Goal: Answer question/provide support

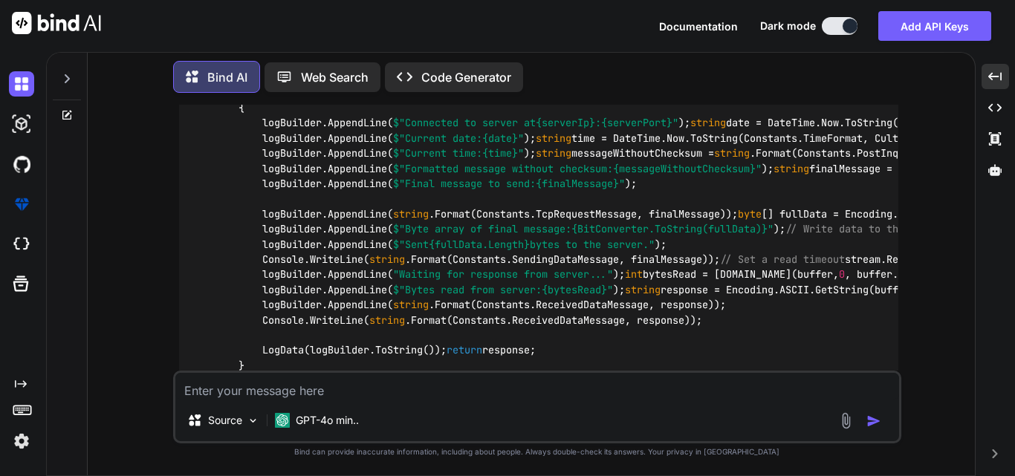
scroll to position [6469, 0]
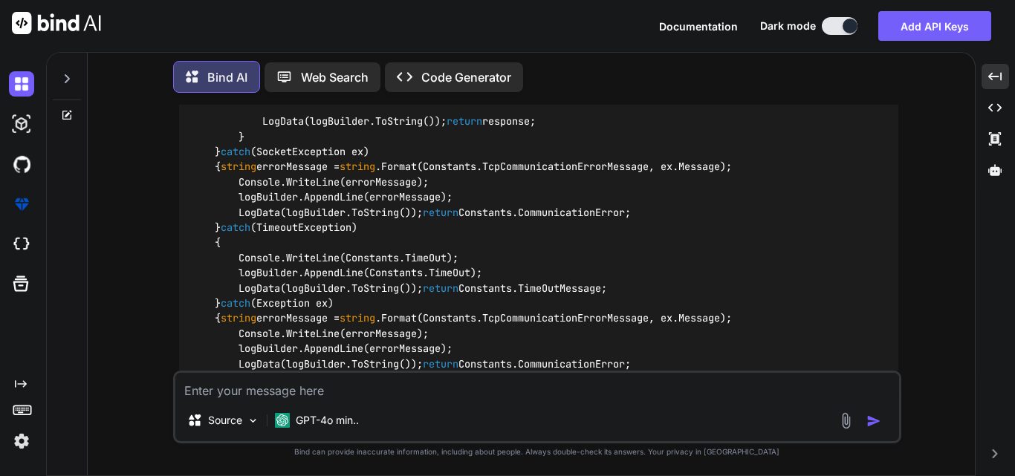
scroll to position [6766, 0]
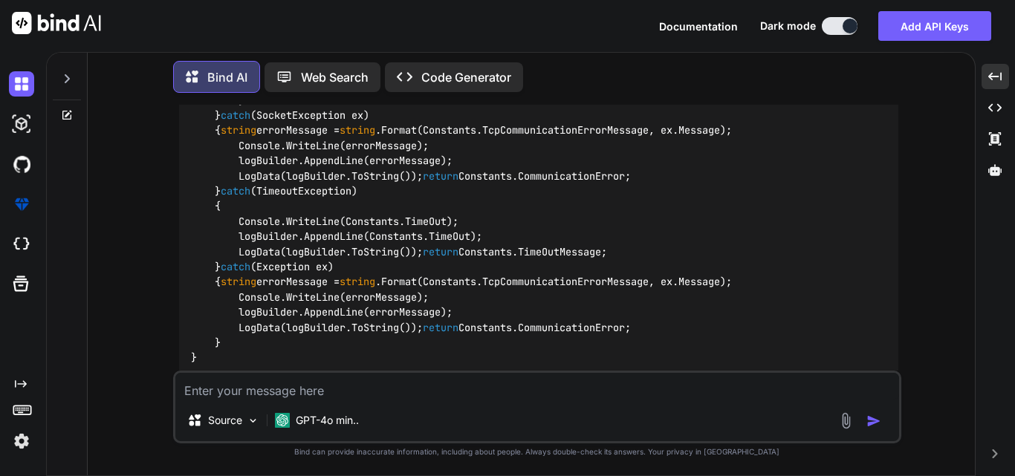
click at [348, 385] on textarea at bounding box center [537, 386] width 724 height 27
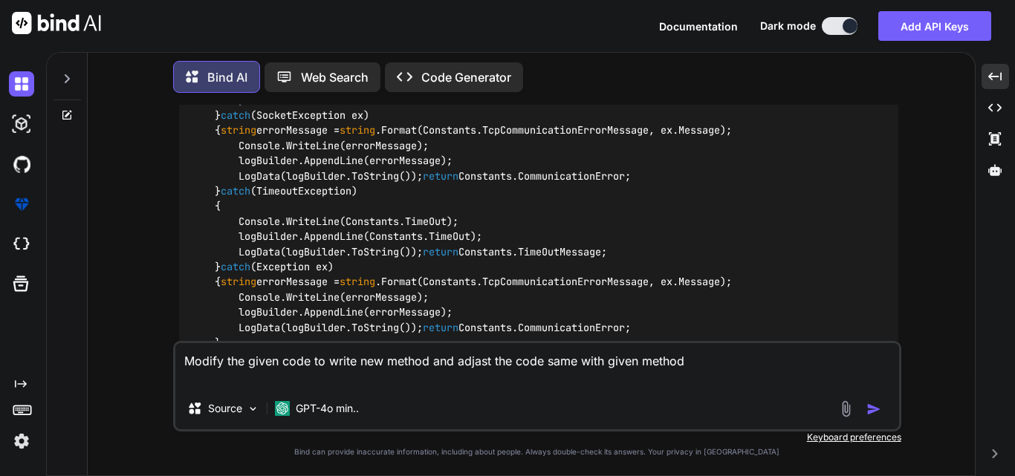
paste textarea "string message = "<PostInquiry PostInformation=\"5645\" MaximumGuestsNum=\"16\"…"
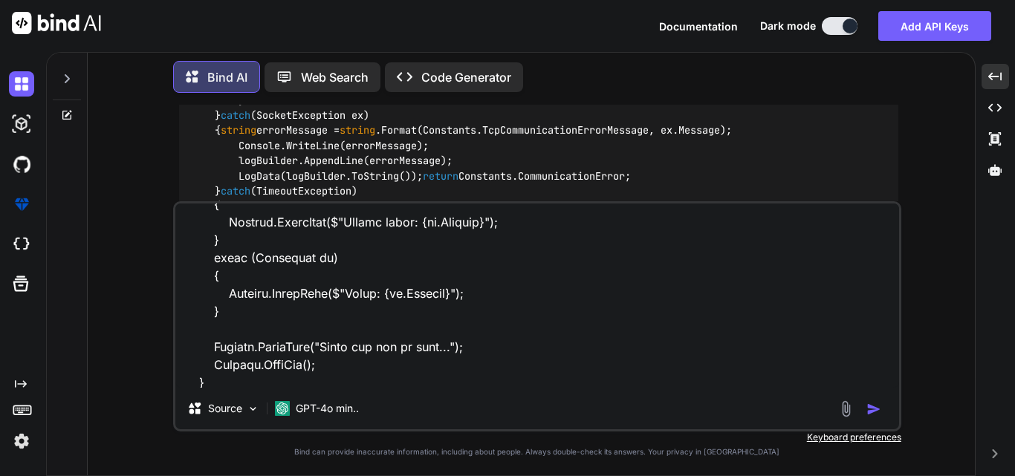
scroll to position [823, 0]
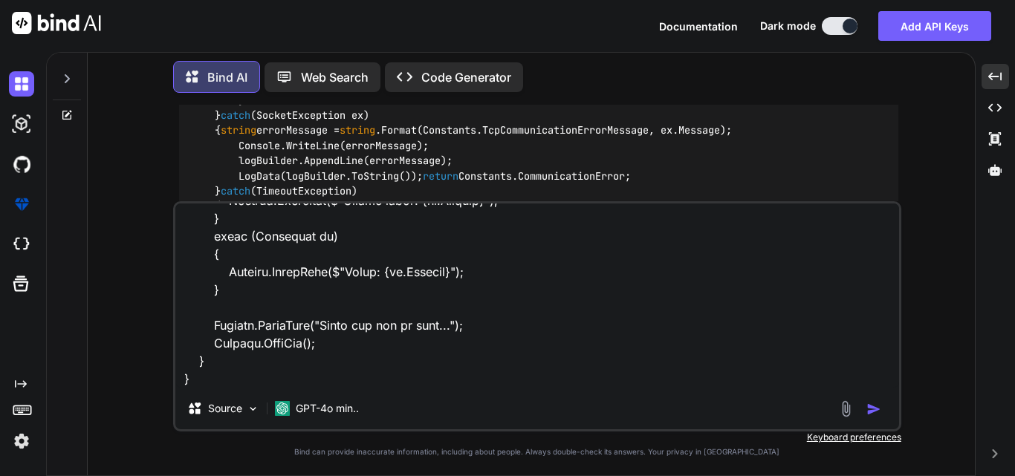
click at [333, 375] on textarea at bounding box center [537, 296] width 724 height 184
paste textarea "static string SendToTcpServer(string roomNumber) { try { logBuilder.AppendLine(…"
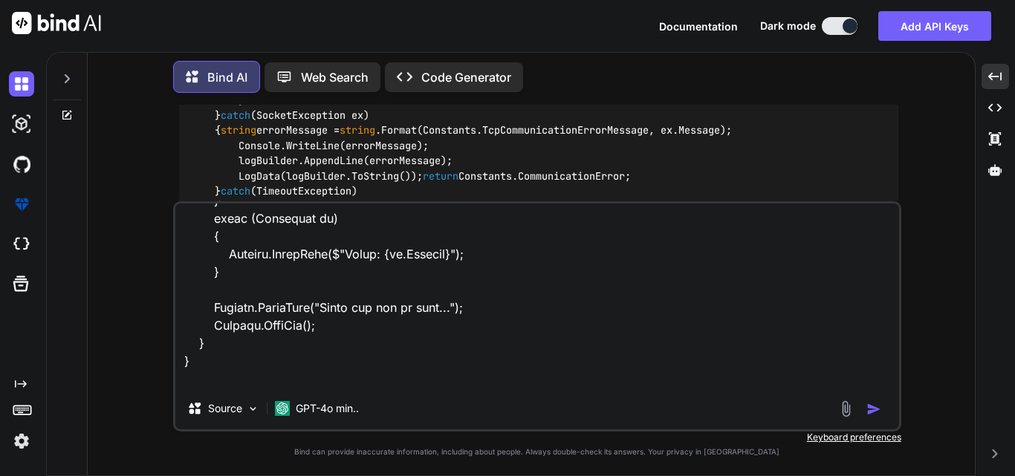
scroll to position [1784, 0]
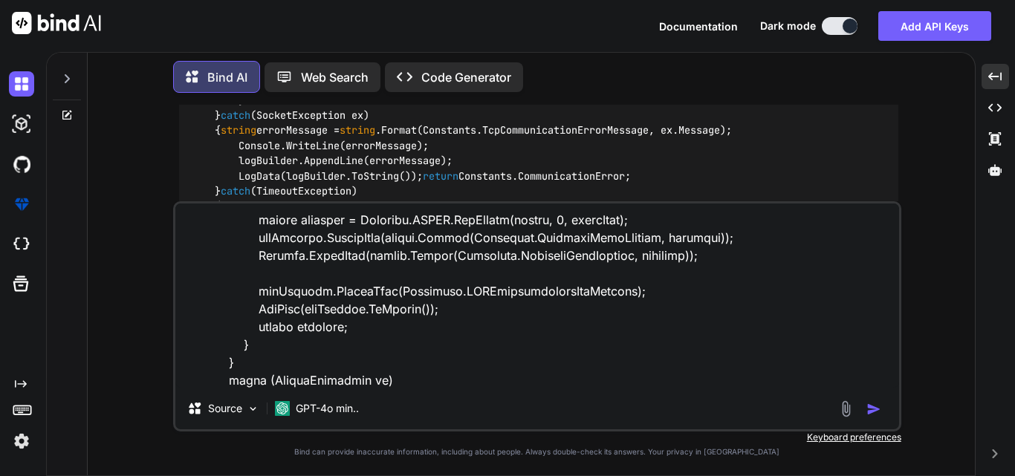
type textarea "Modify the given code to write new method and adjast the code same with given m…"
click at [874, 406] on img "button" at bounding box center [873, 409] width 15 height 15
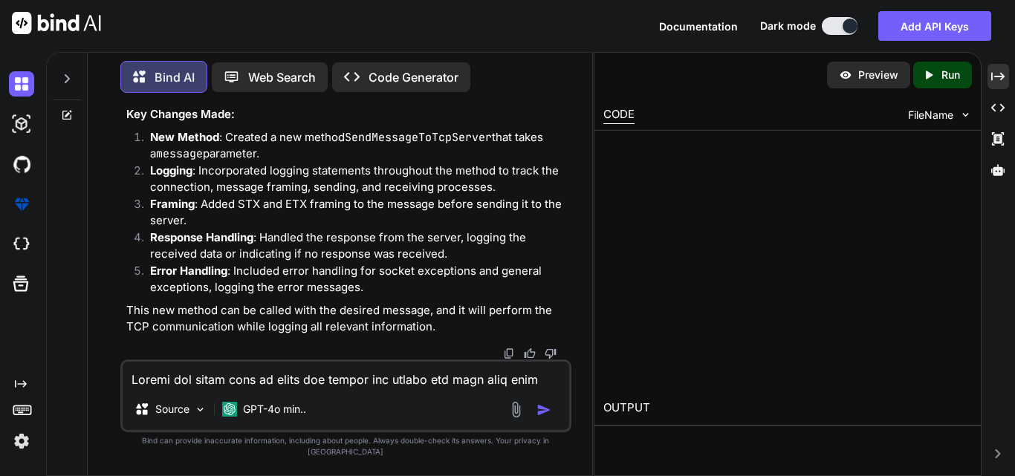
scroll to position [13904, 0]
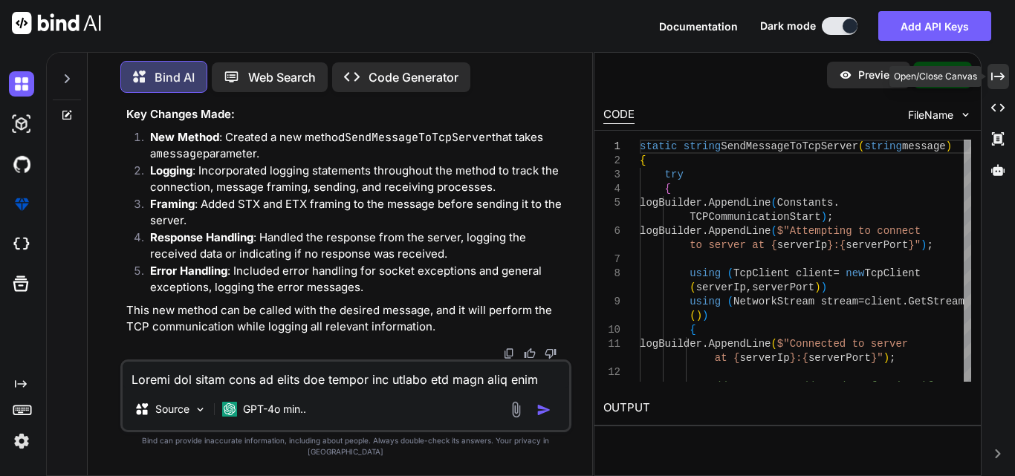
click at [995, 75] on icon "Created with Pixso." at bounding box center [997, 76] width 13 height 13
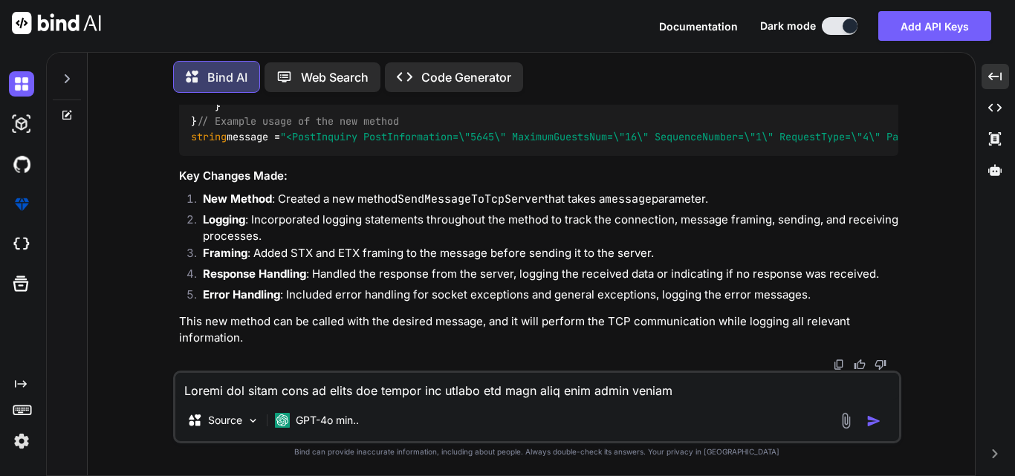
scroll to position [10727, 0]
click at [285, 394] on textarea at bounding box center [537, 386] width 724 height 27
type textarea "I do not want to send the message in paramter just take the hardcoded value mes…"
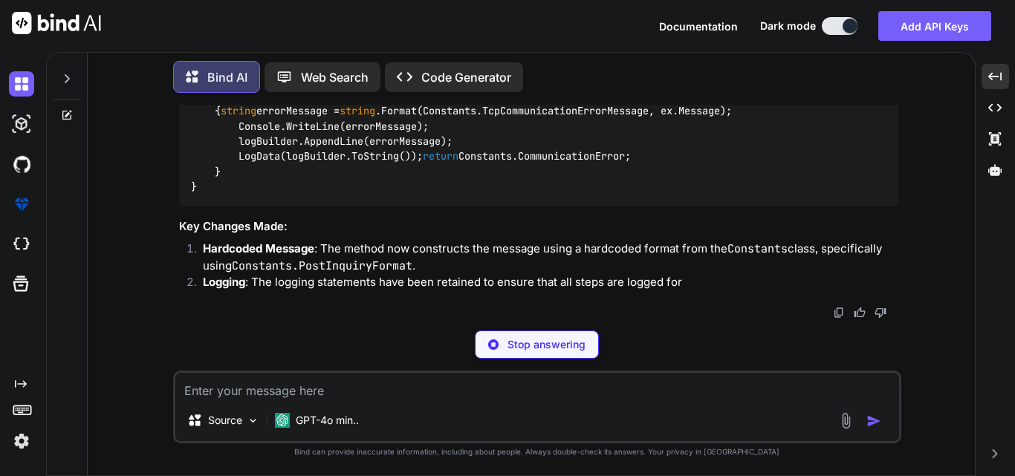
scroll to position [10667, 0]
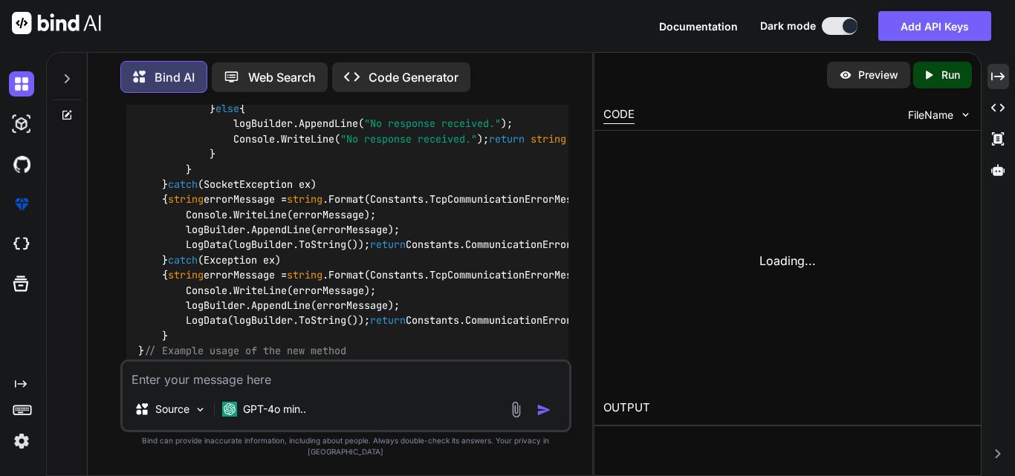
scroll to position [12771, 0]
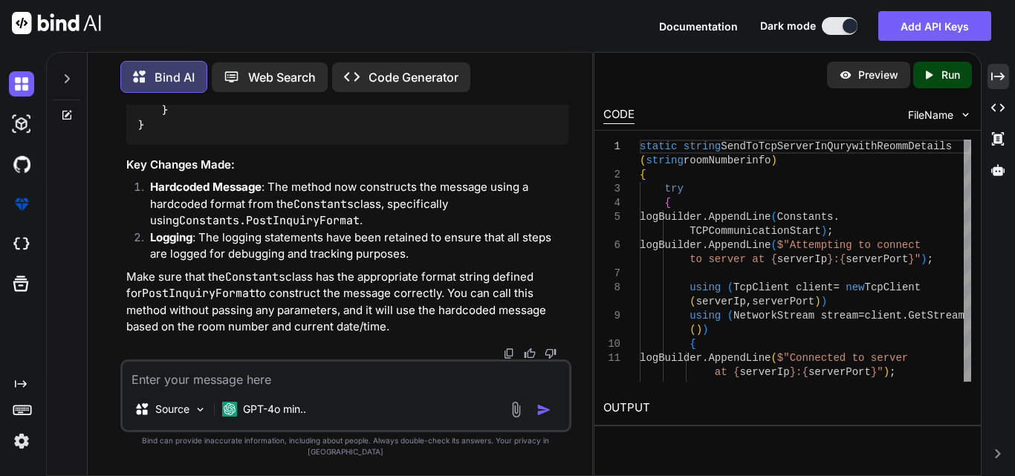
click at [299, 389] on textarea at bounding box center [346, 375] width 446 height 27
click at [1004, 74] on icon "Created with Pixso." at bounding box center [997, 76] width 13 height 13
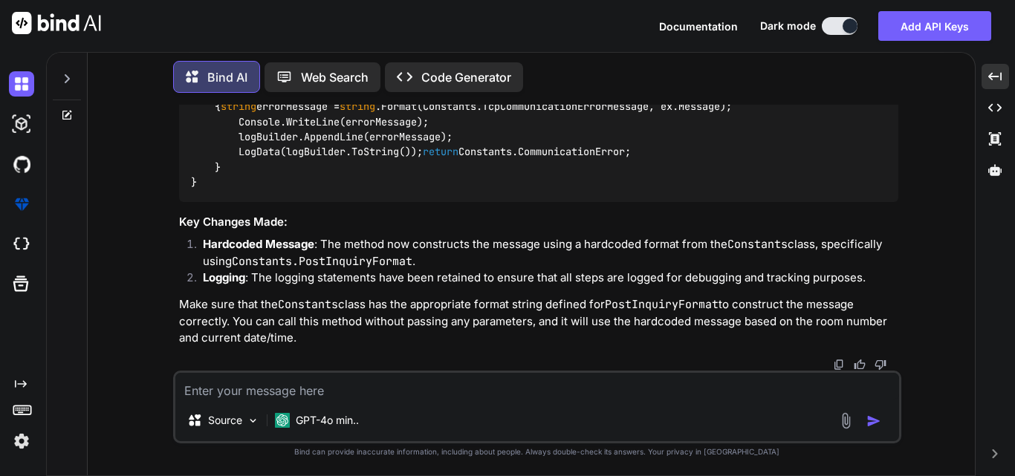
click at [238, 398] on textarea at bounding box center [537, 386] width 724 height 27
paste textarea "static string SendMessageToTcpServer(string message) { try { logBuilder.AppendL…"
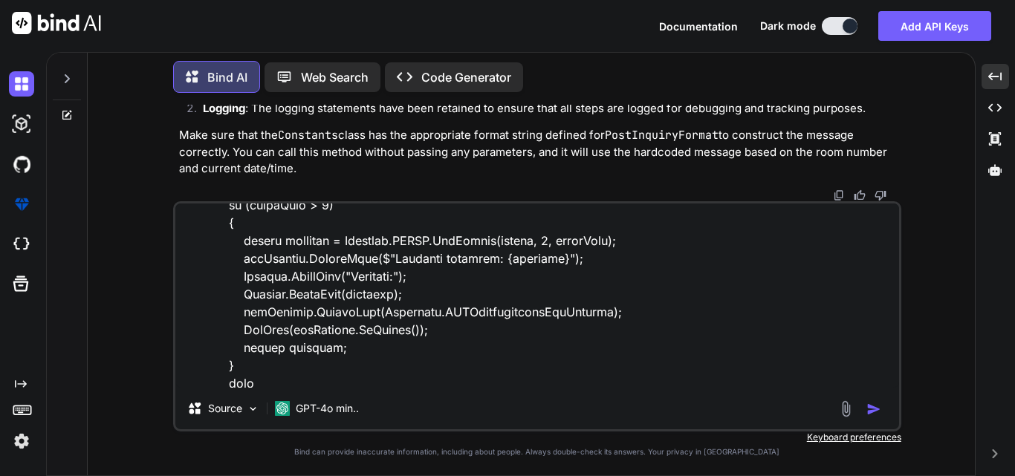
scroll to position [12182, 0]
drag, startPoint x: 177, startPoint y: 166, endPoint x: 800, endPoint y: 156, distance: 623.4
click at [800, 156] on div "You Bind AI To modify the SendToTcpServerWithMessage method to be asynchronous …" at bounding box center [538, 153] width 725 height 97
copy p "I do not want to send the message in paramter just take the hardcoded value mes…"
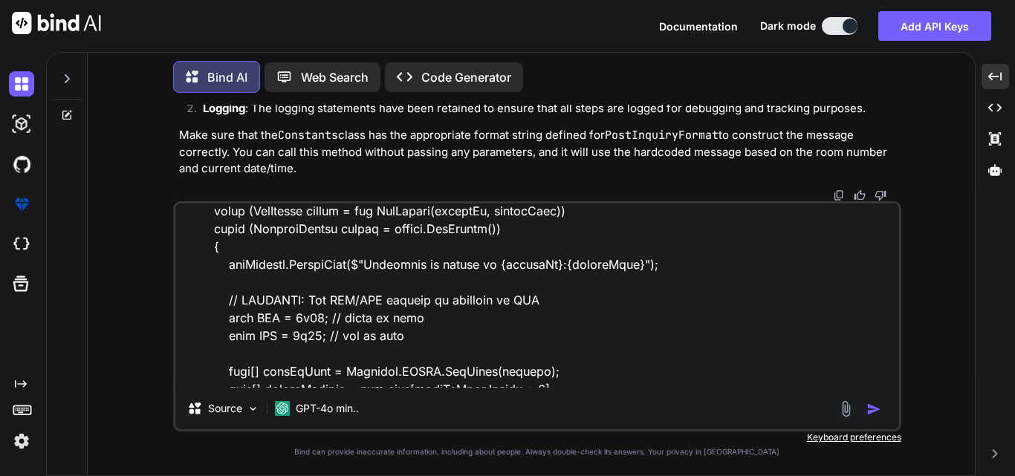
scroll to position [0, 0]
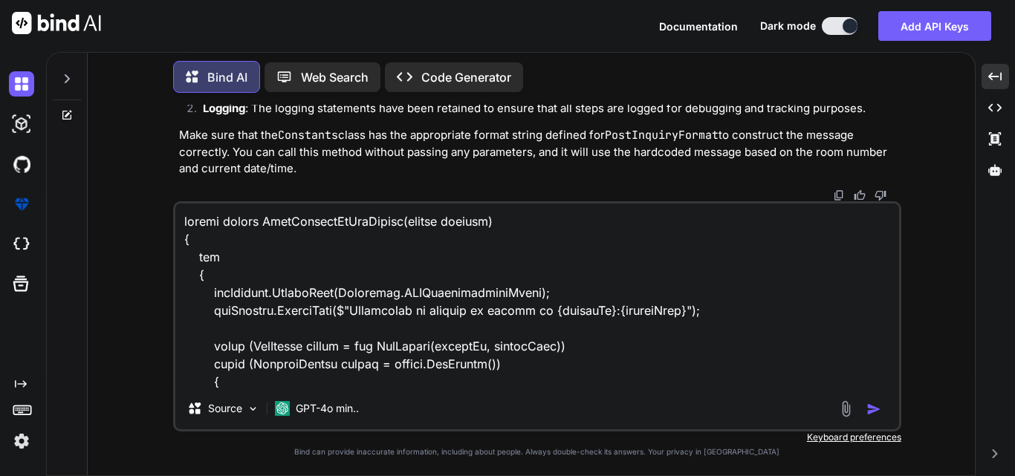
click at [186, 217] on textarea at bounding box center [537, 296] width 724 height 184
paste textarea "I do not want to send the message in paramter just take the hardcoded value mes…"
type textarea "I do not want to send the message in paramter just take the hardcoded value mes…"
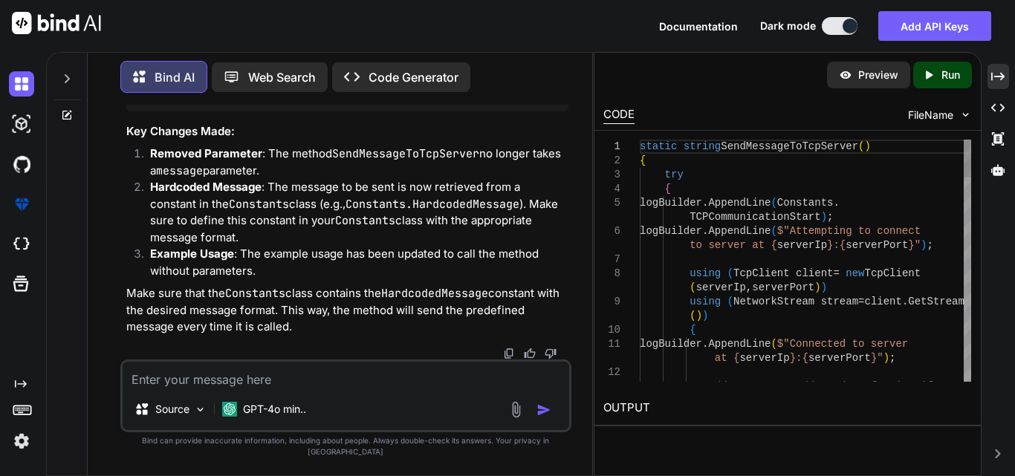
scroll to position [16960, 0]
click at [993, 72] on icon "Created with Pixso." at bounding box center [997, 76] width 13 height 13
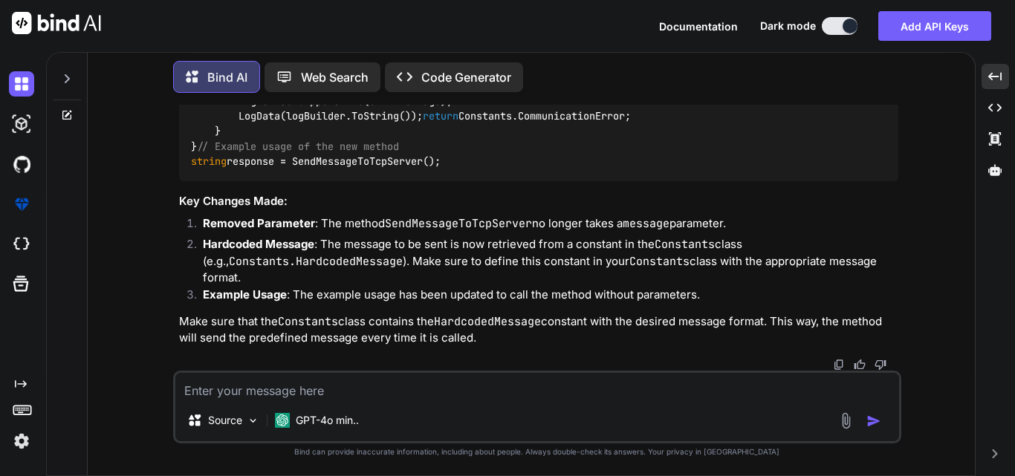
scroll to position [14186, 0]
click at [311, 397] on textarea at bounding box center [537, 386] width 724 height 27
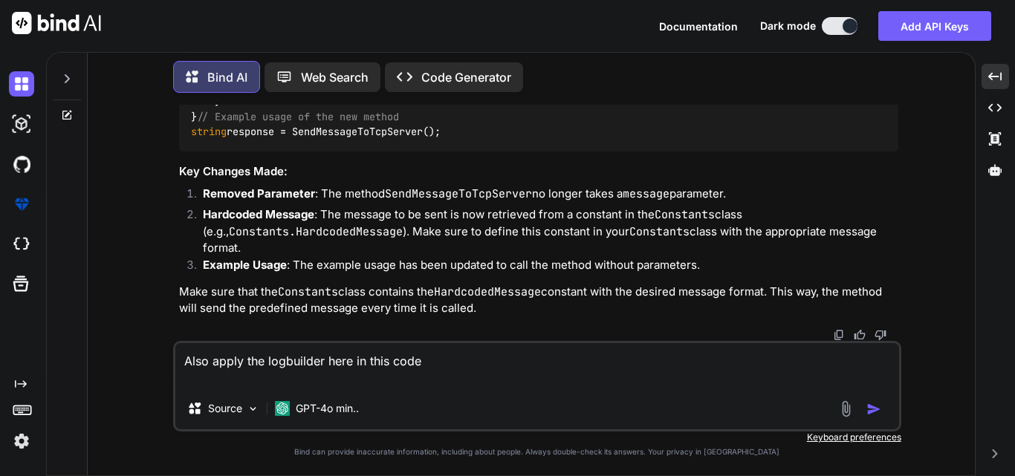
paste textarea "static void Main(string[] args) { Console.WriteLine(Constants.StartingClientMes…"
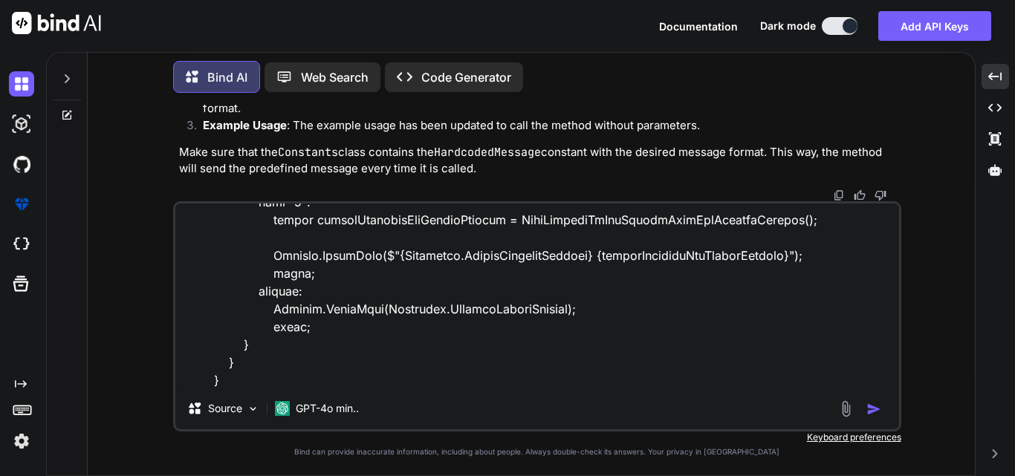
type textarea "Also apply the logbuilder here in this code static void Main(string[] args) { C…"
click at [866, 413] on img "button" at bounding box center [873, 409] width 15 height 15
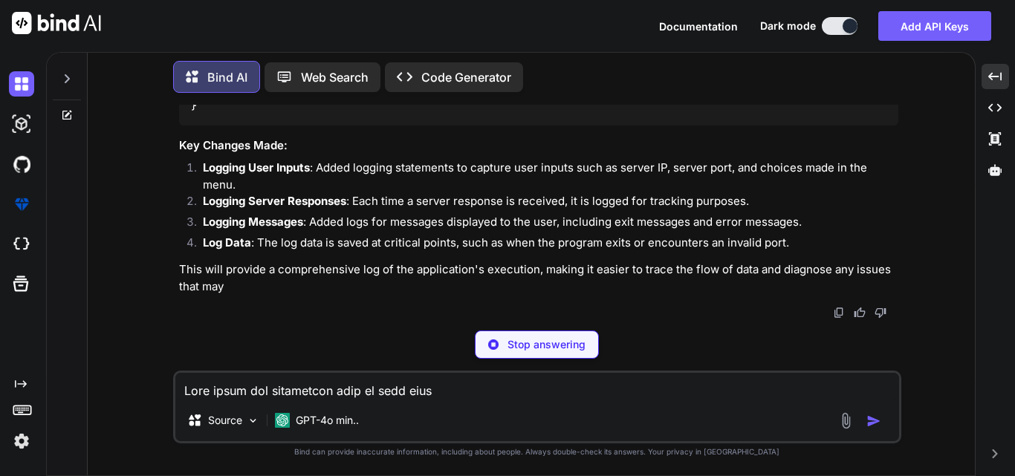
scroll to position [20906, 0]
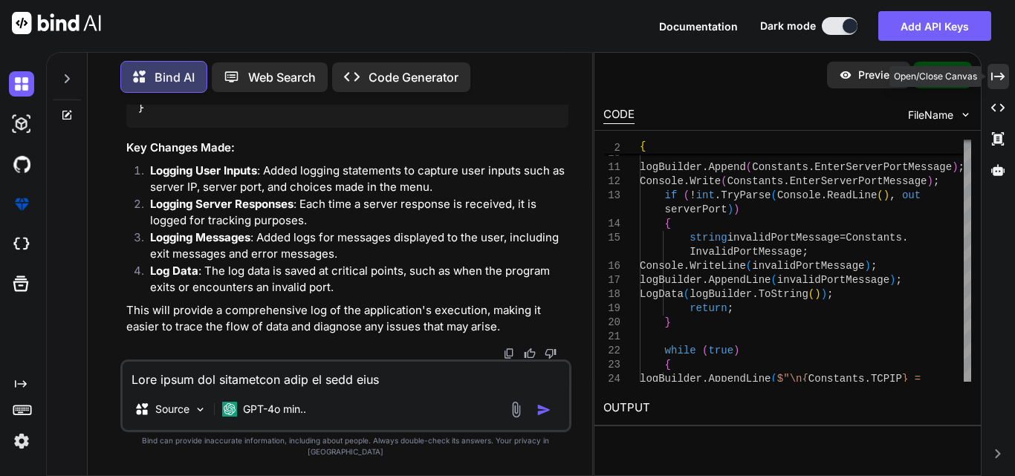
click at [997, 82] on icon "Created with Pixso." at bounding box center [997, 76] width 13 height 13
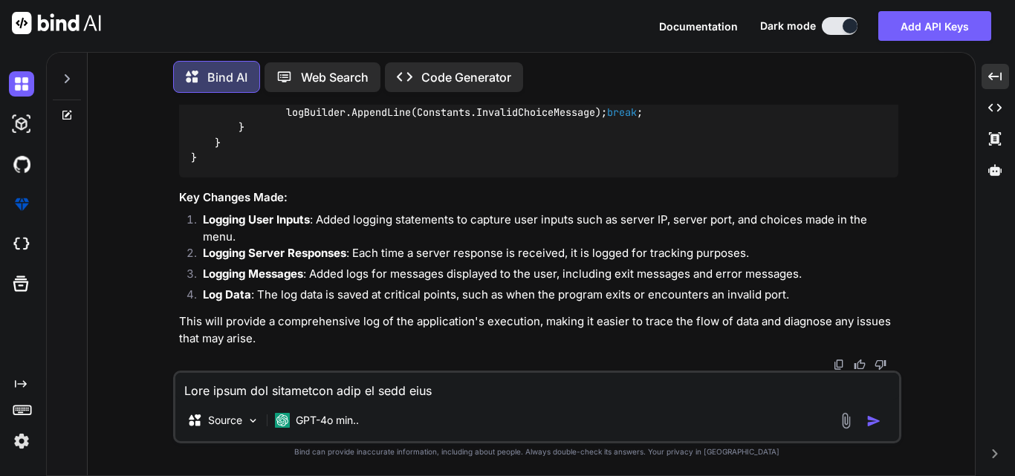
scroll to position [16301, 0]
click at [289, 380] on textarea at bounding box center [537, 386] width 724 height 27
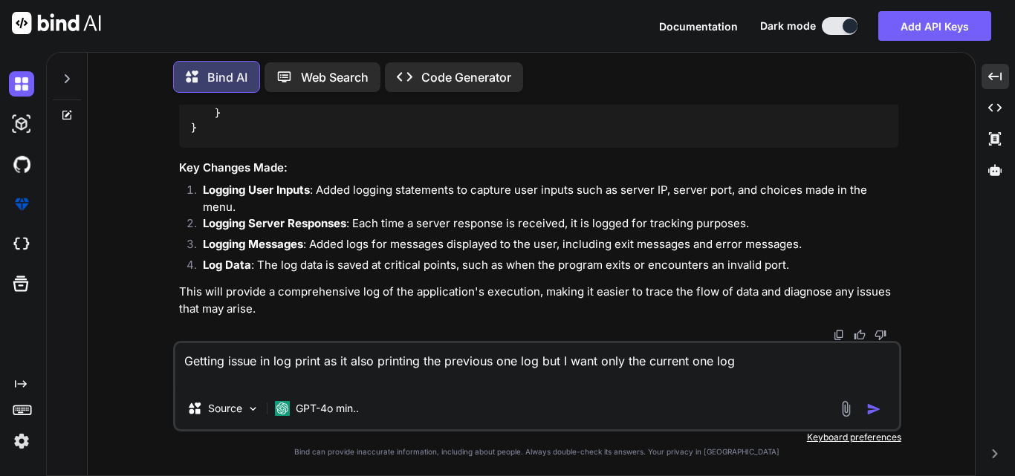
paste textarea "[DATE] 17:01:34 - Starting TCP communication... Connecting to server at [TECHNI…"
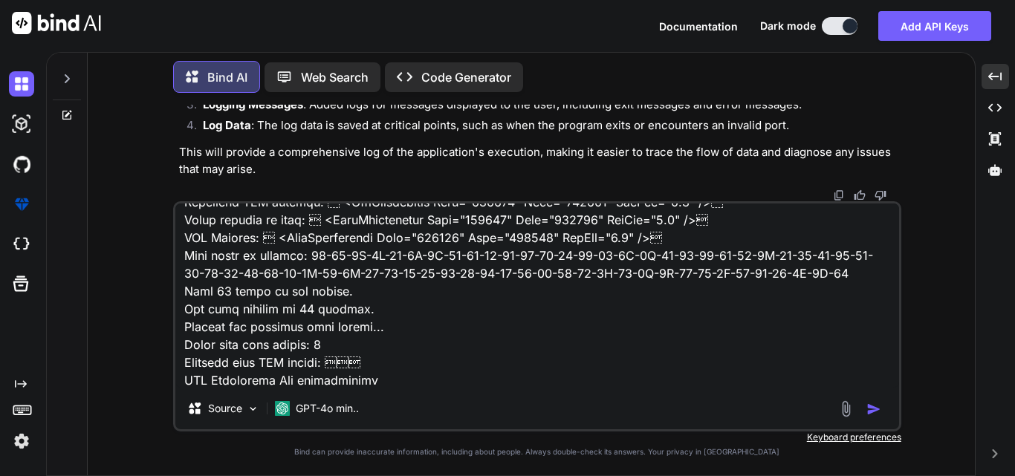
scroll to position [663, 0]
paste textarea "static string SendToTcpServerData() { try { logBuilder.AppendLine(Constants.TCP…"
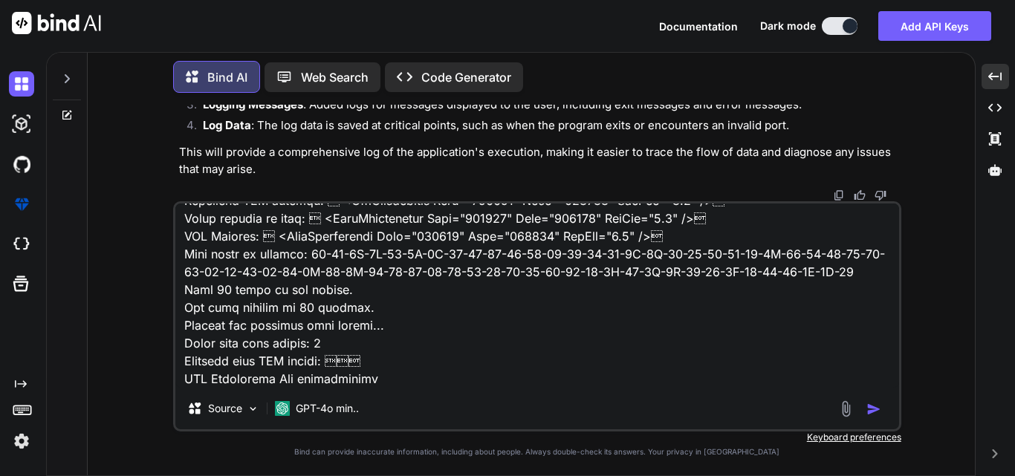
scroll to position [3371, 0]
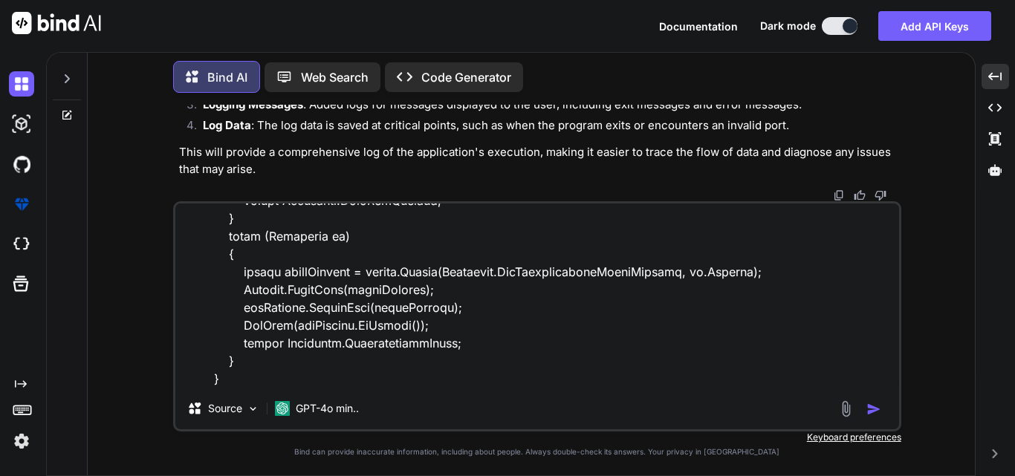
type textarea "Getting issue in log print as it also printing the previous one log but I want …"
click at [870, 409] on img "button" at bounding box center [873, 409] width 15 height 15
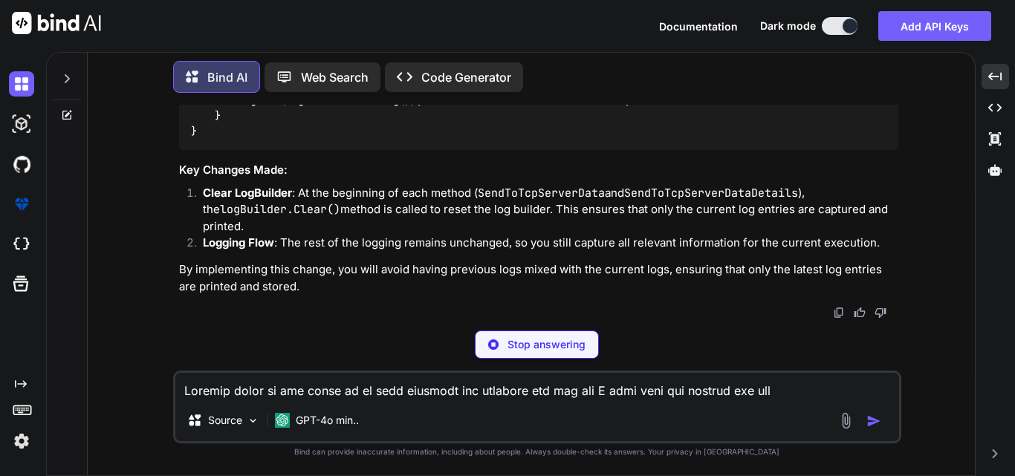
scroll to position [22907, 0]
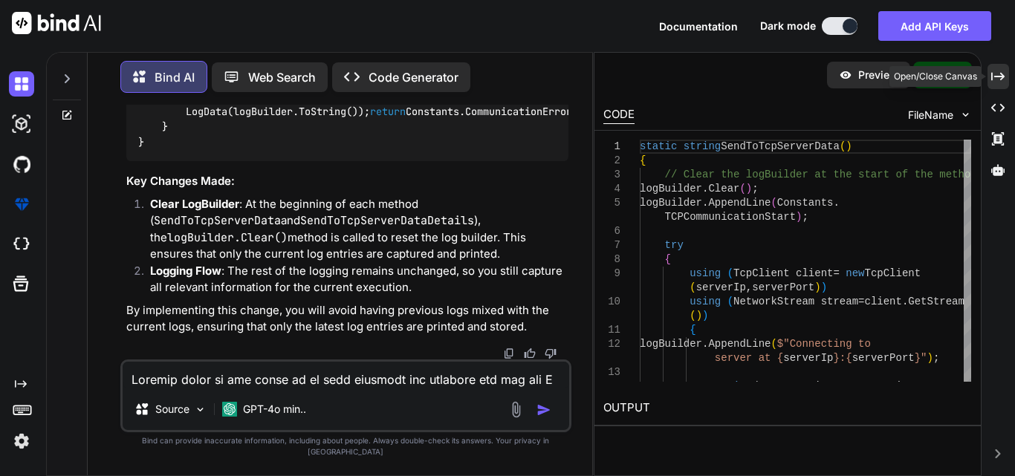
click at [996, 72] on icon "Created with Pixso." at bounding box center [997, 76] width 13 height 13
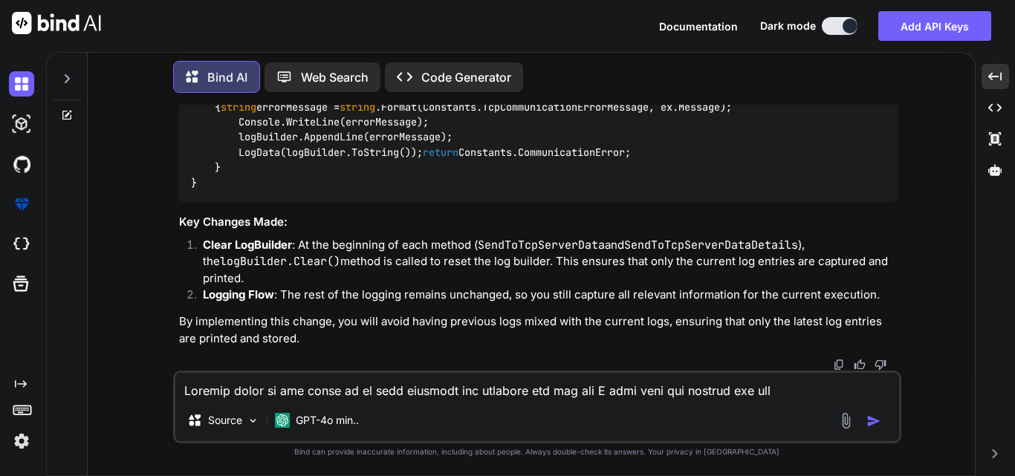
scroll to position [19973, 0]
drag, startPoint x: 204, startPoint y: 184, endPoint x: 396, endPoint y: 181, distance: 191.7
copy code "logBuilder.Clear();"
